Goal: Information Seeking & Learning: Learn about a topic

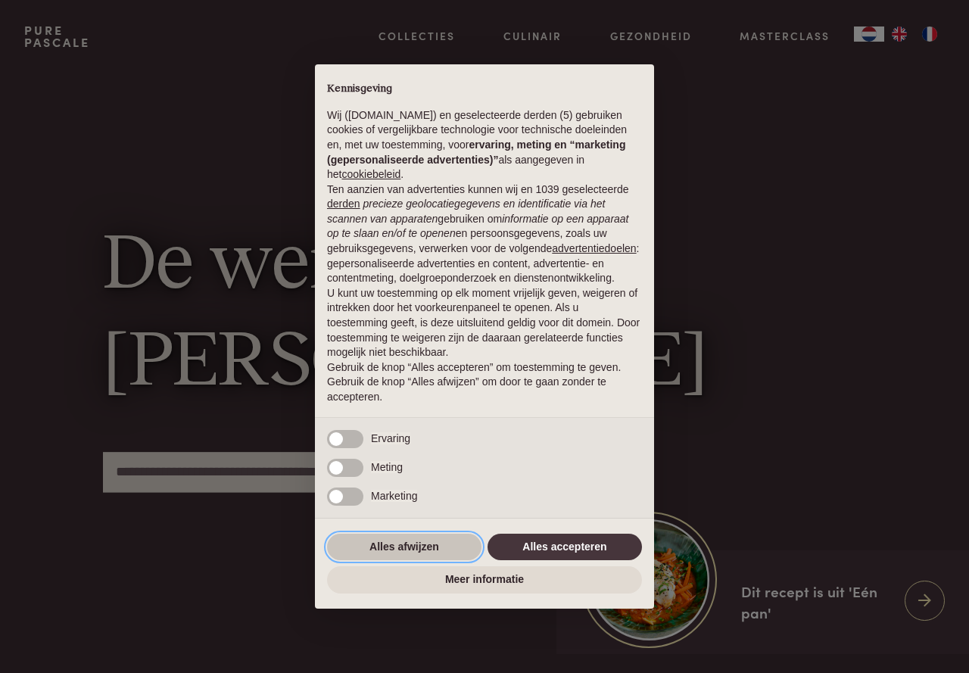
click at [387, 537] on button "Alles afwijzen" at bounding box center [404, 547] width 154 height 27
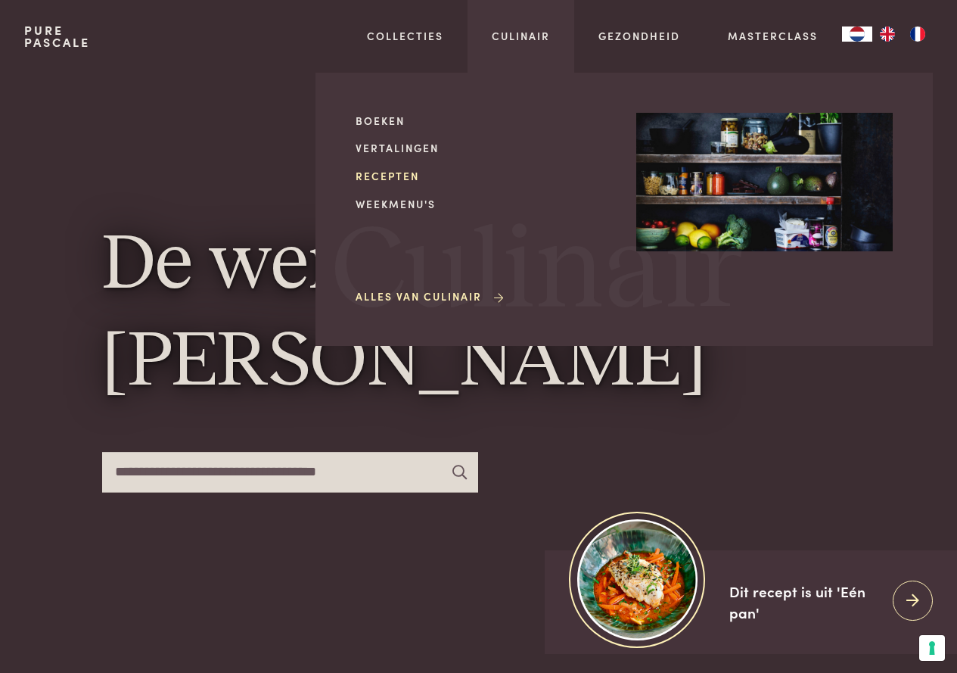
click at [391, 169] on link "Recepten" at bounding box center [484, 176] width 257 height 16
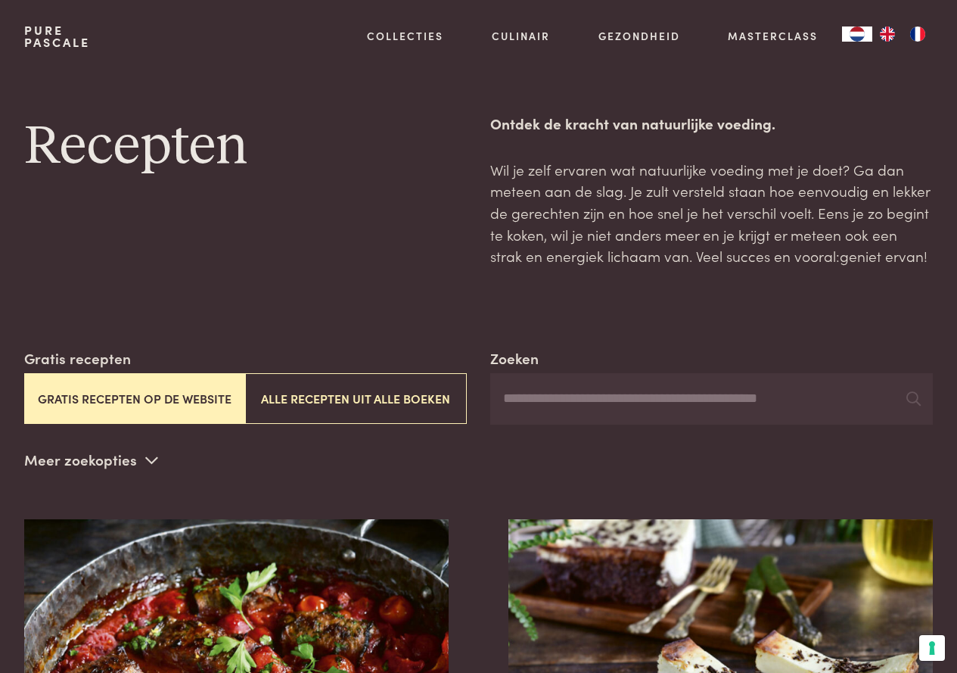
click at [137, 397] on button "Gratis recepten op de website" at bounding box center [134, 398] width 221 height 51
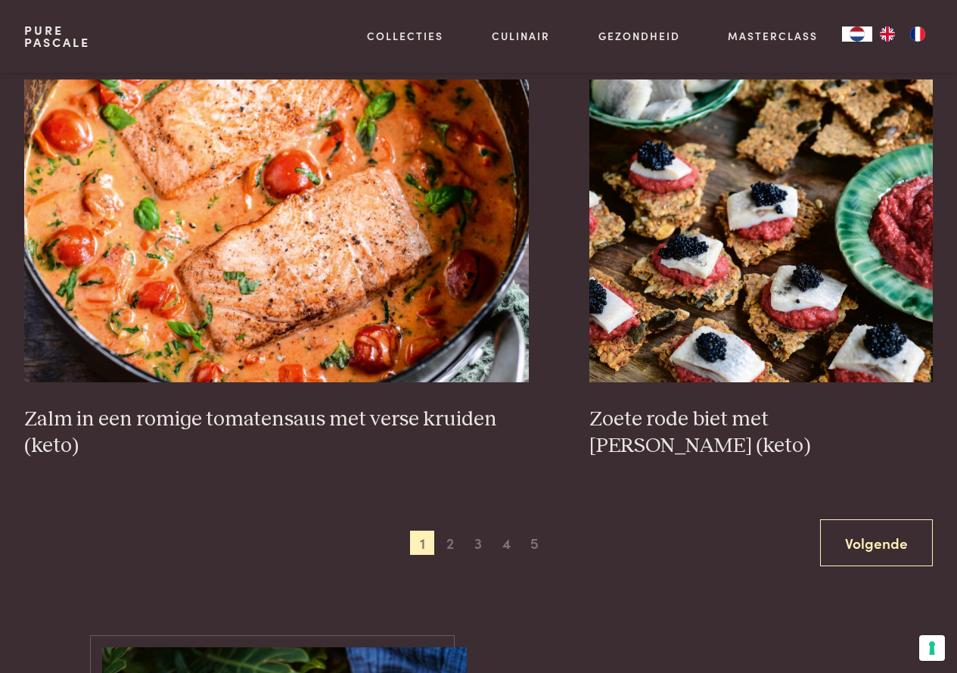
scroll to position [2542, 0]
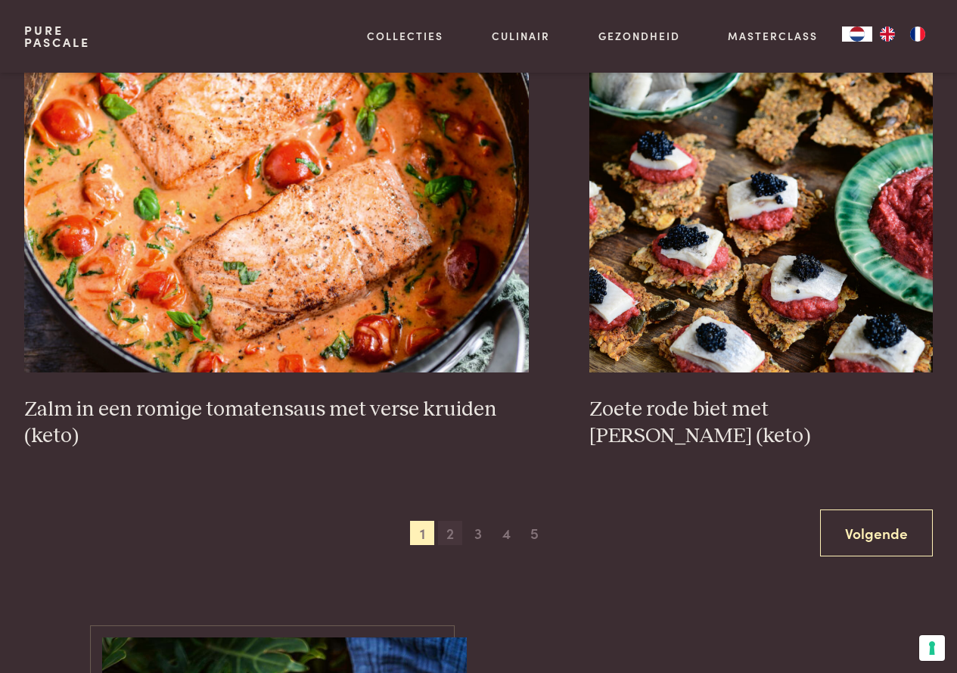
click at [450, 536] on span "2" at bounding box center [450, 533] width 24 height 24
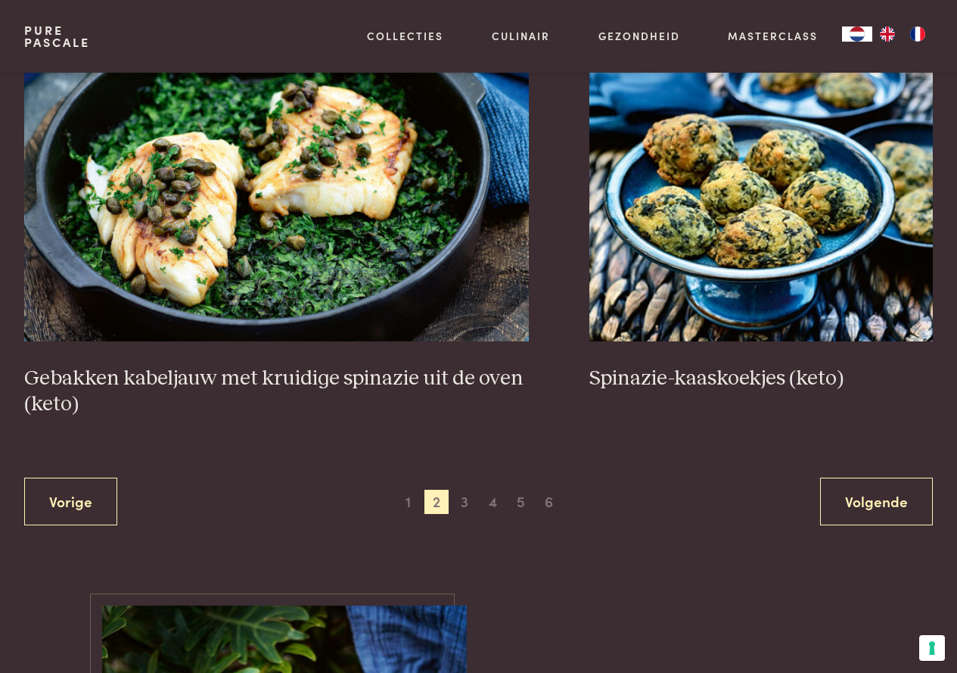
scroll to position [2618, 0]
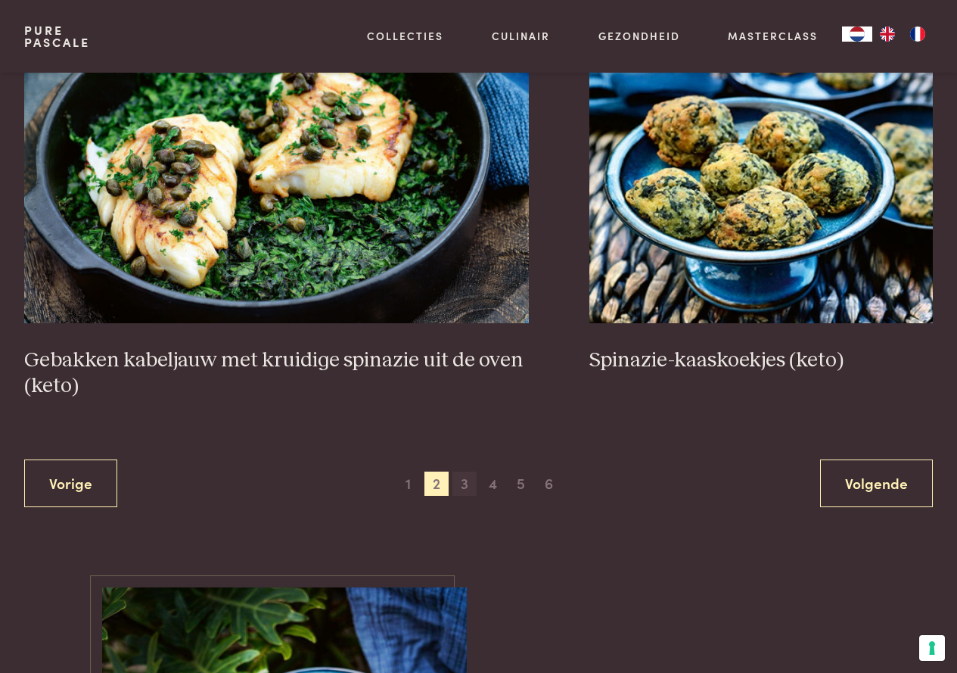
click at [463, 484] on span "3" at bounding box center [465, 484] width 24 height 24
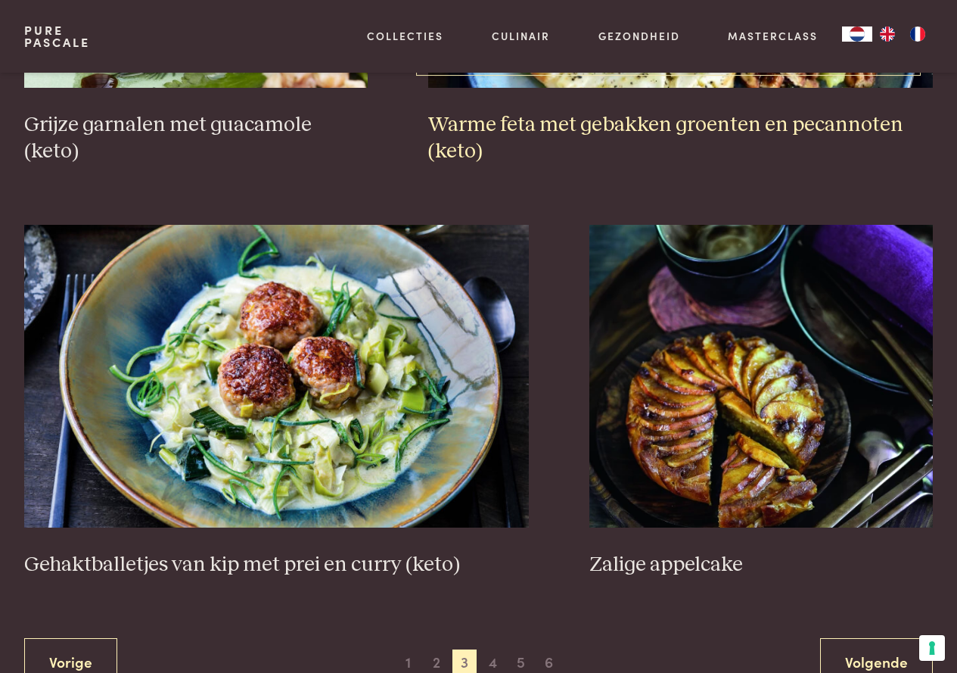
scroll to position [2542, 0]
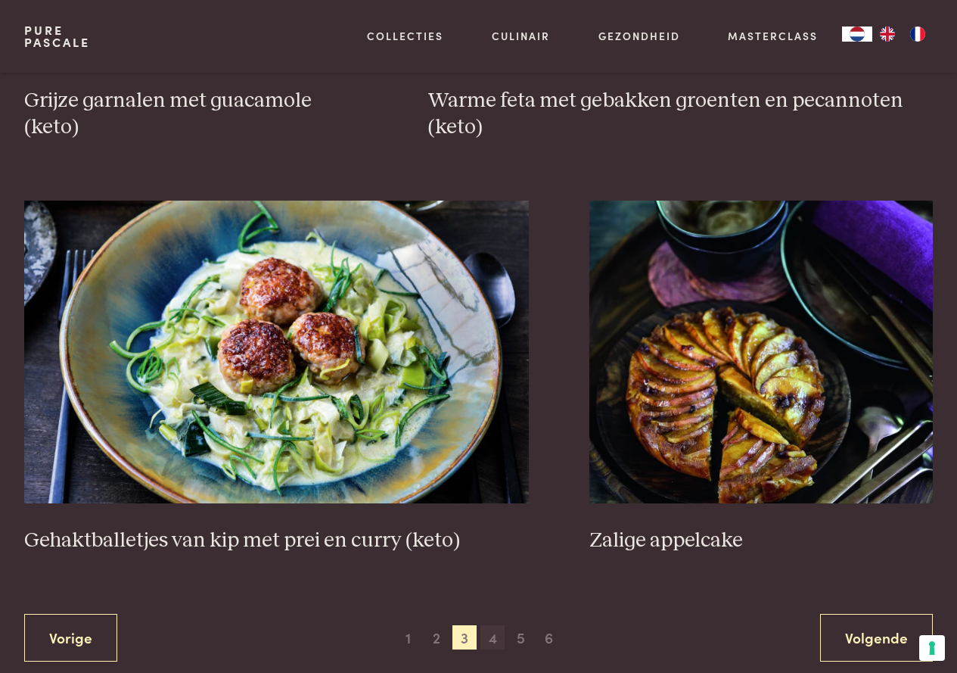
click at [495, 625] on span "4" at bounding box center [493, 637] width 24 height 24
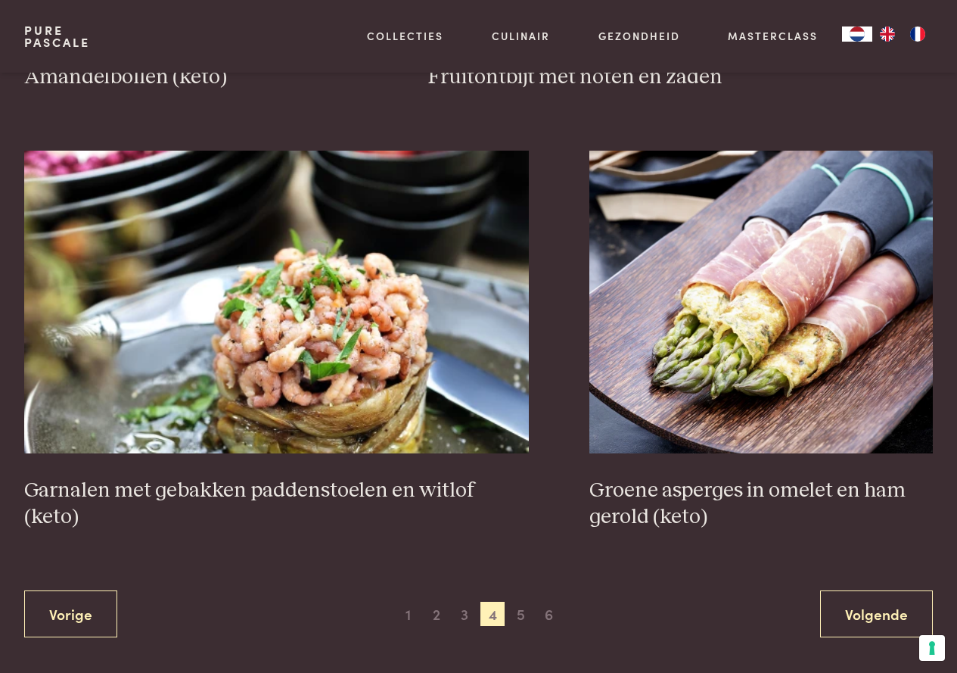
scroll to position [2467, 0]
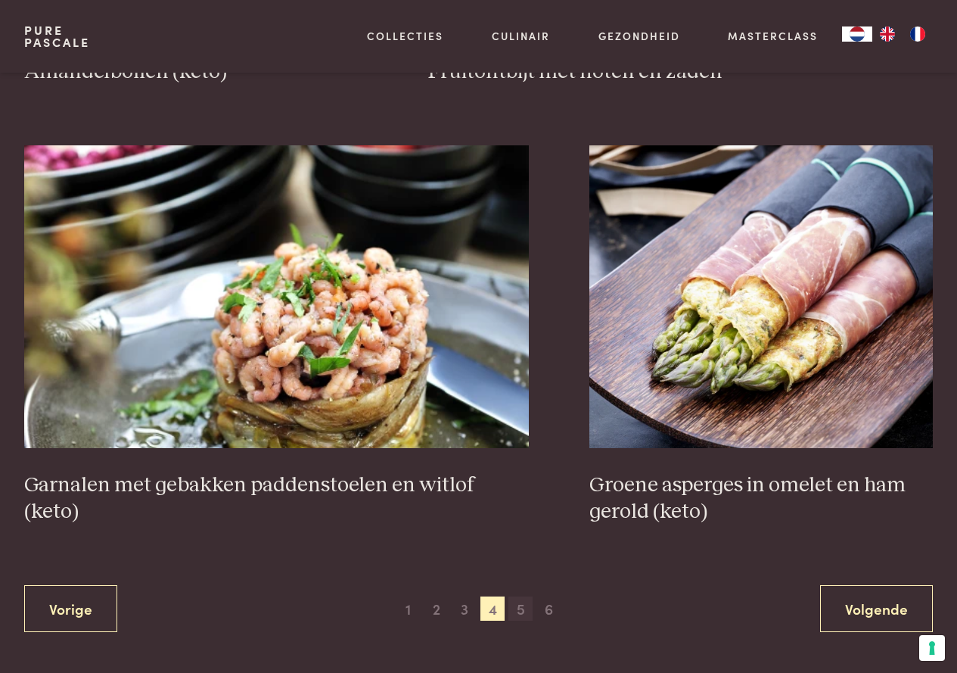
click at [518, 606] on span "5" at bounding box center [521, 608] width 24 height 24
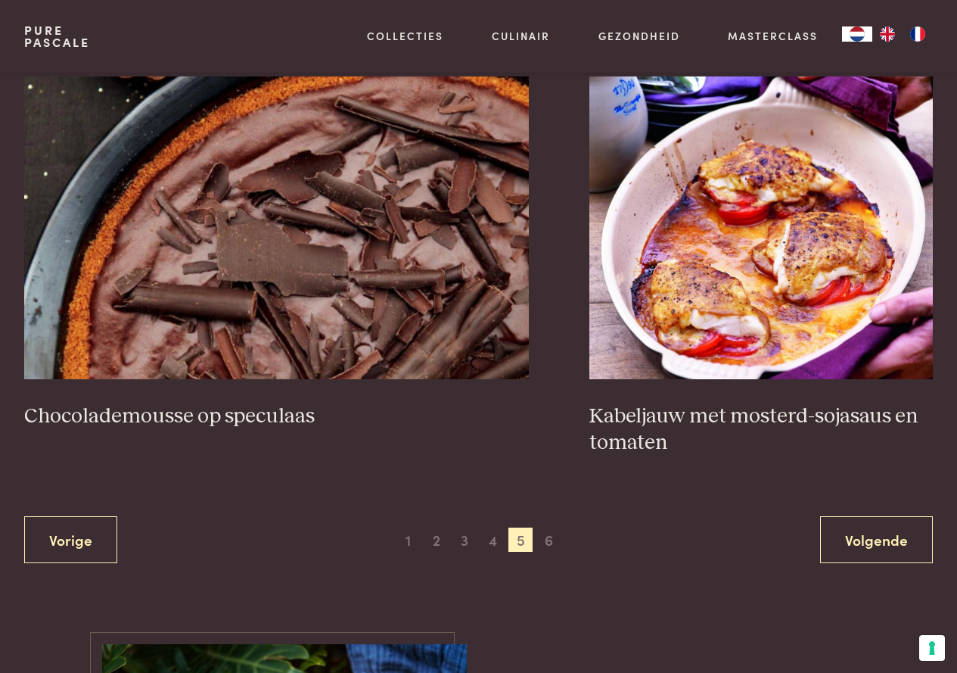
scroll to position [2618, 0]
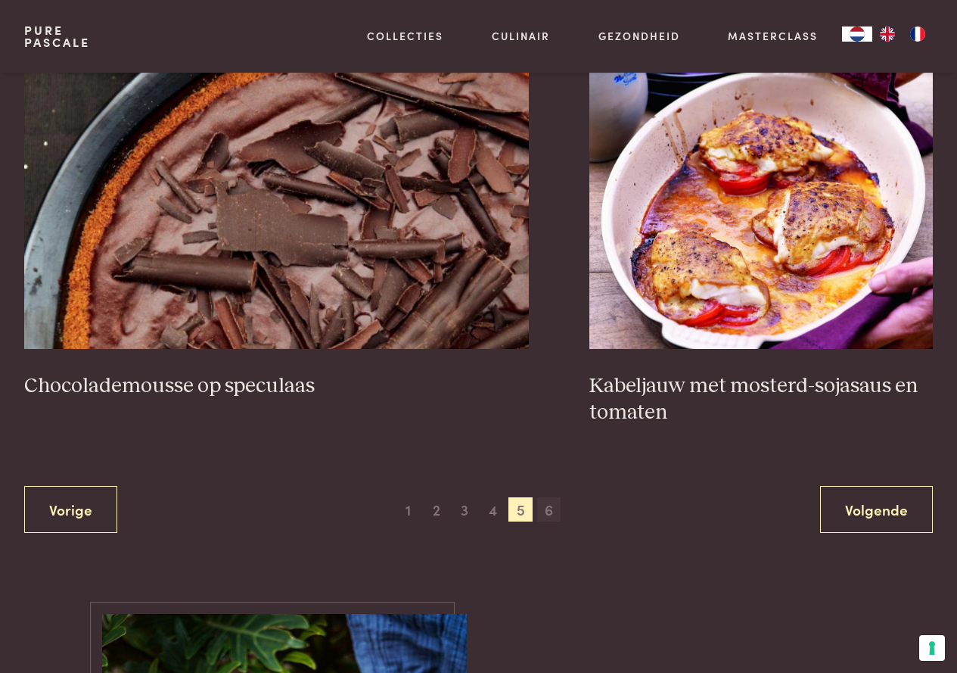
click at [540, 507] on div "Vorige 1 2 3 4 5 6 Volgende" at bounding box center [478, 510] width 909 height 48
click at [550, 514] on span "6" at bounding box center [549, 509] width 24 height 24
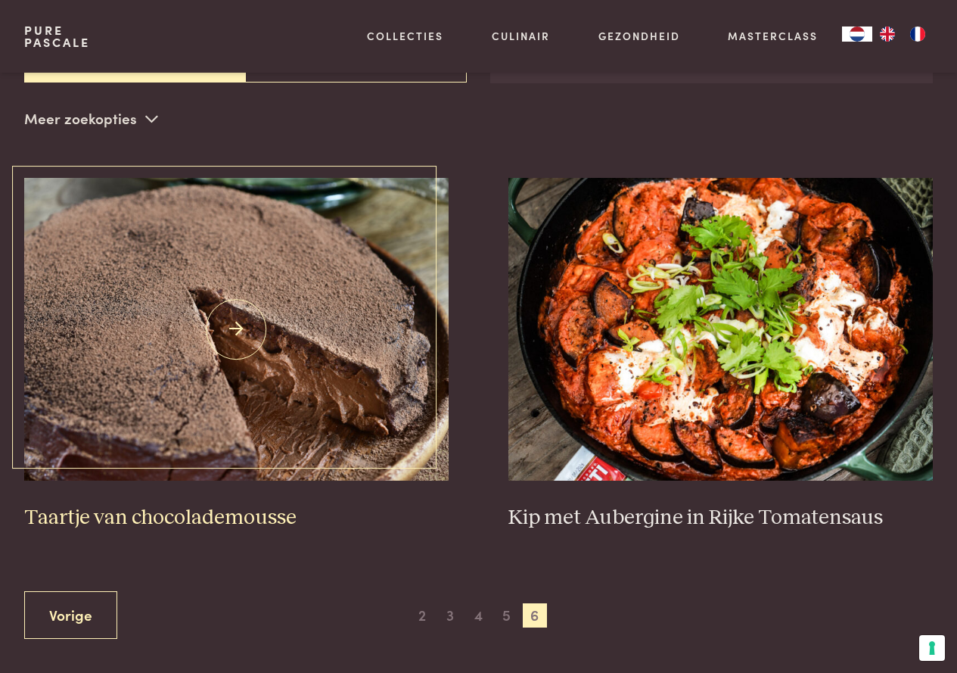
scroll to position [328, 0]
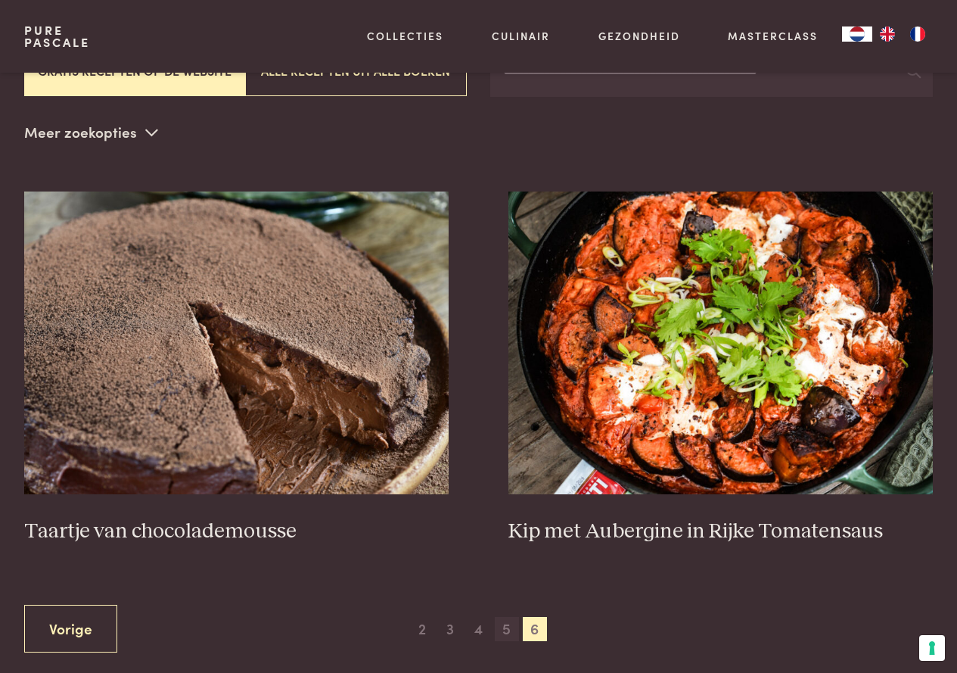
click at [508, 633] on span "5" at bounding box center [507, 629] width 24 height 24
click at [505, 630] on span "5" at bounding box center [507, 629] width 24 height 24
click at [504, 627] on span "5" at bounding box center [507, 629] width 24 height 24
click at [479, 635] on span "4" at bounding box center [479, 629] width 24 height 24
click at [419, 631] on span "2" at bounding box center [422, 629] width 24 height 24
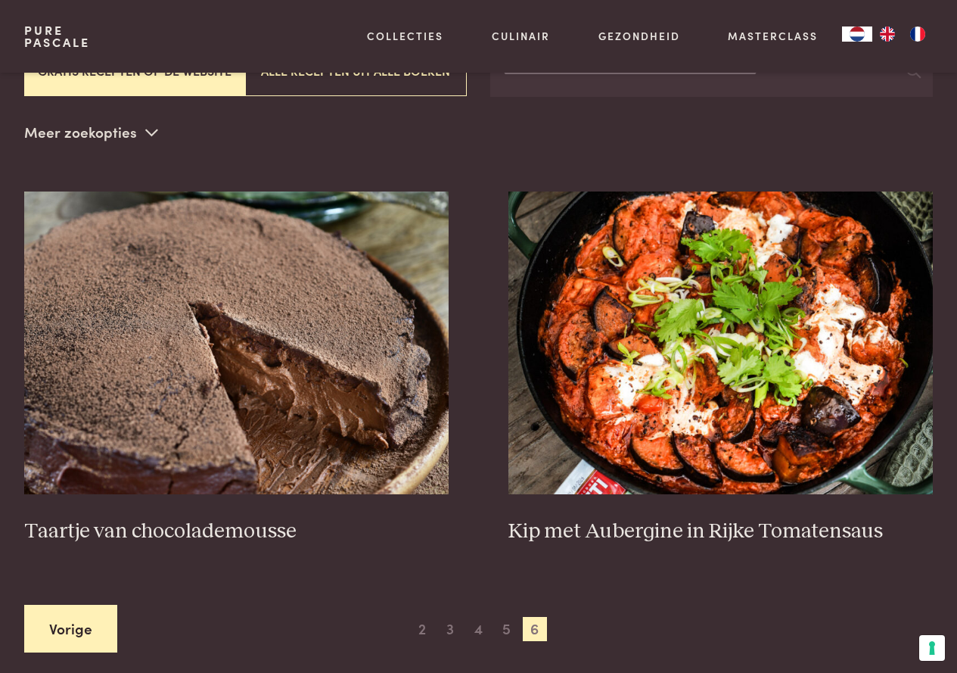
click at [73, 628] on link "Vorige" at bounding box center [70, 629] width 93 height 48
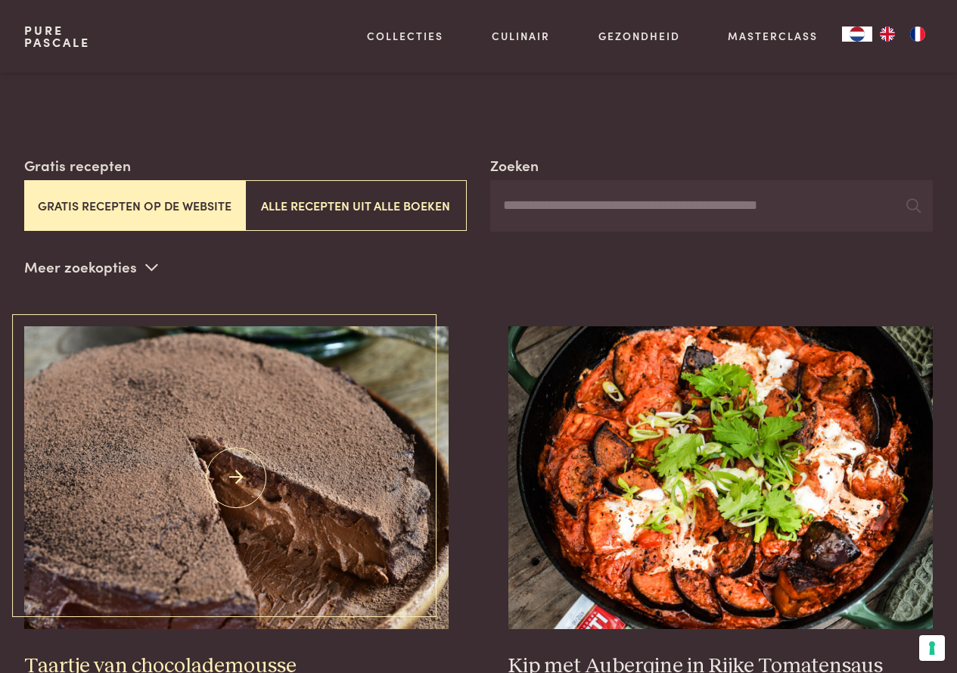
scroll to position [0, 0]
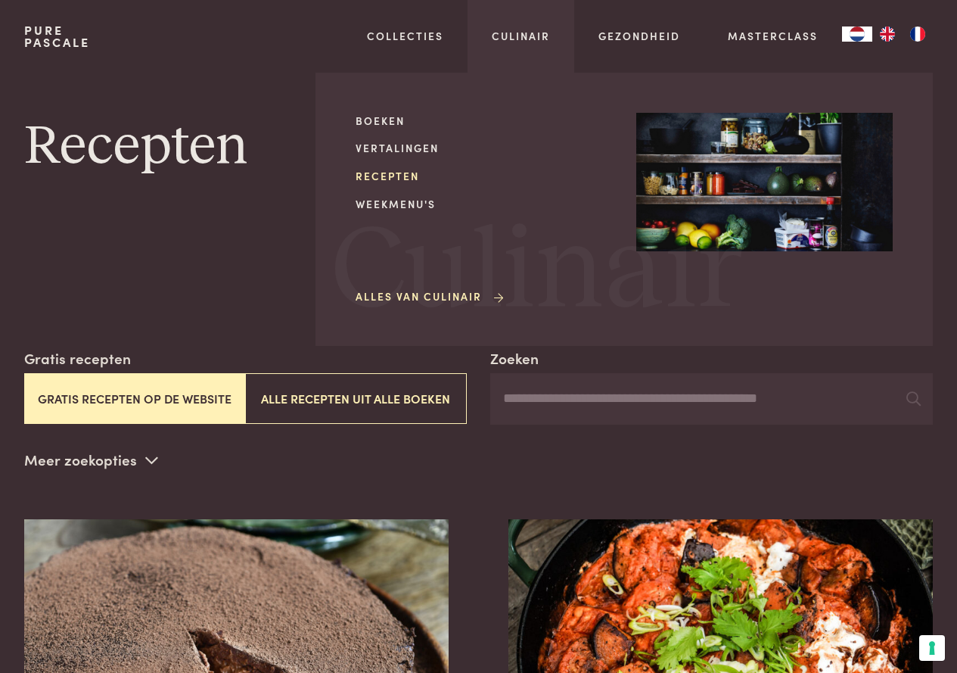
click at [377, 170] on link "Recepten" at bounding box center [484, 176] width 257 height 16
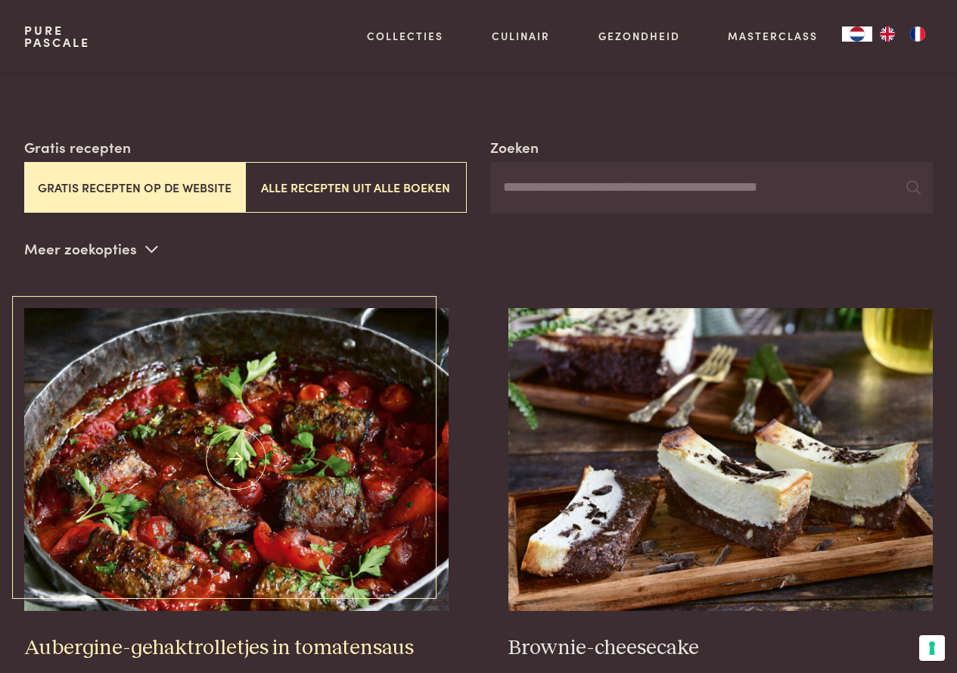
scroll to position [303, 0]
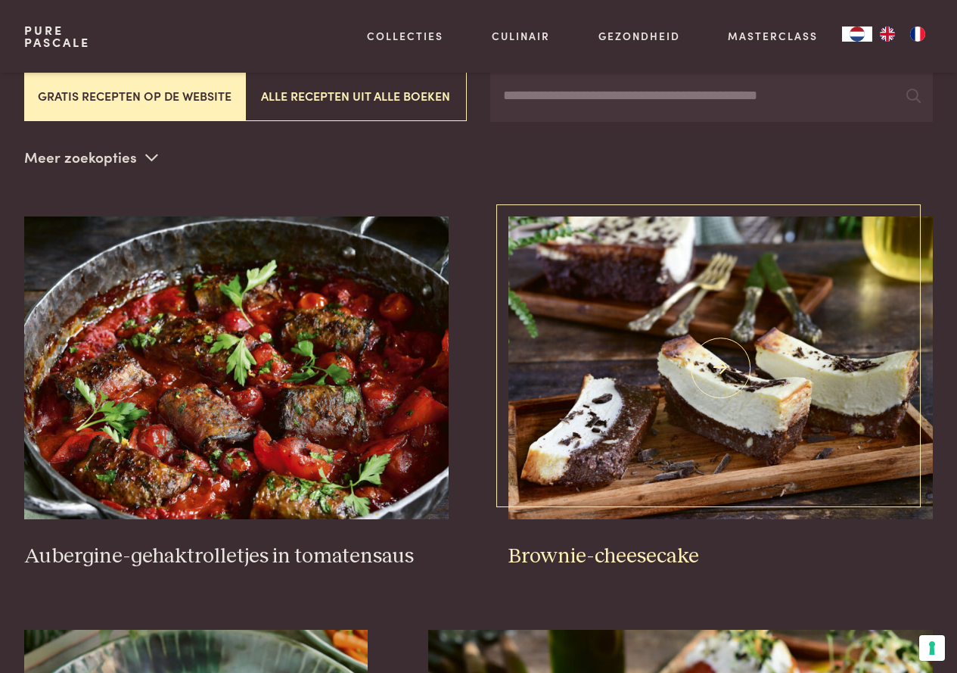
click at [634, 461] on img at bounding box center [721, 367] width 425 height 303
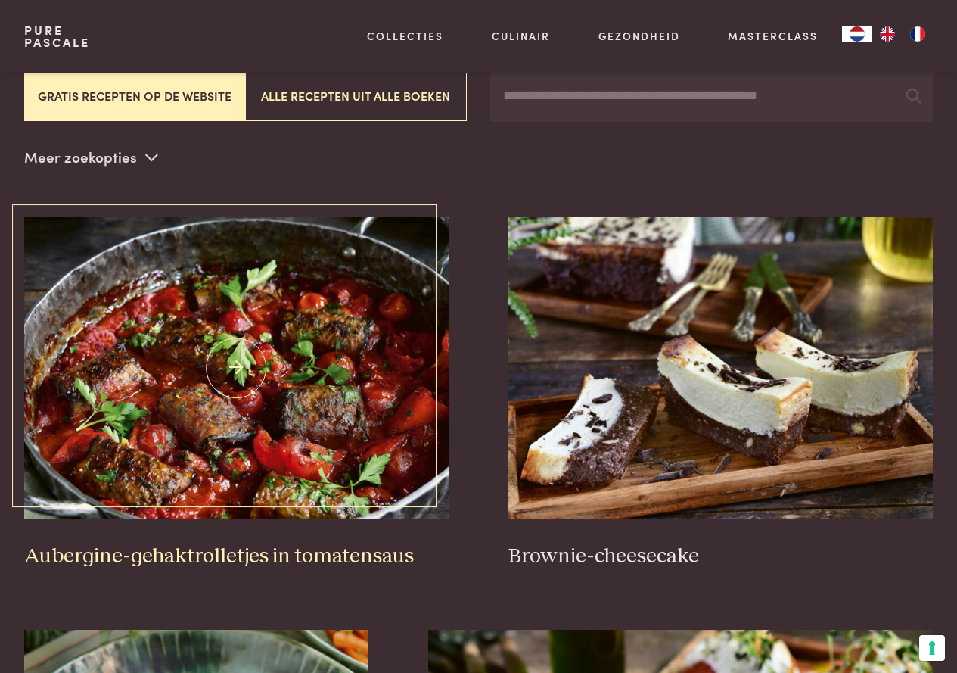
click at [248, 554] on h3 "Aubergine-gehaktrolletjes in tomatensaus" at bounding box center [236, 556] width 425 height 26
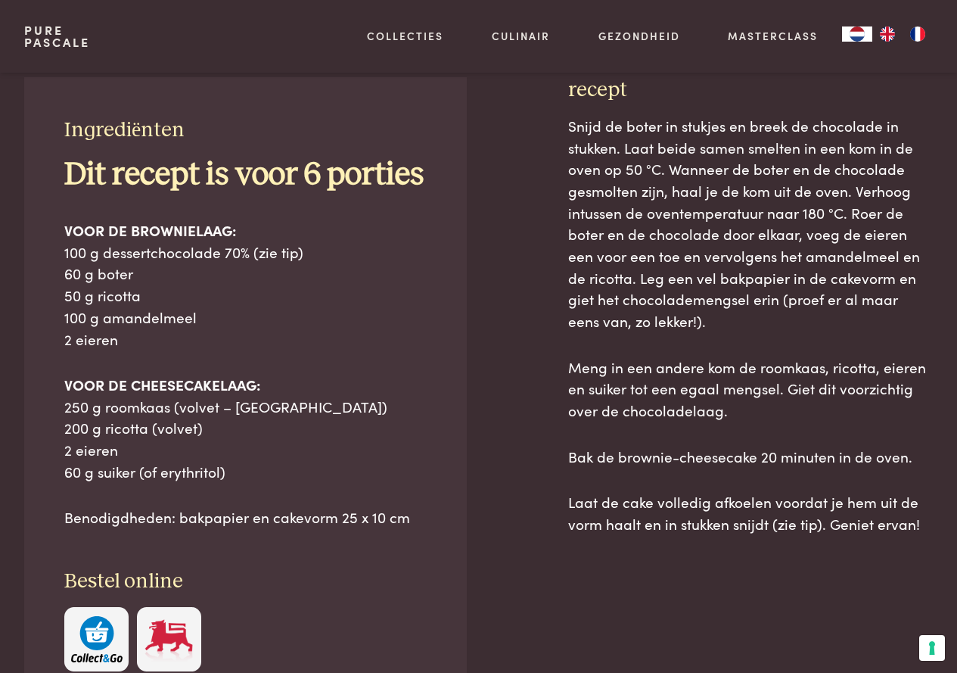
scroll to position [606, 0]
